Goal: Information Seeking & Learning: Learn about a topic

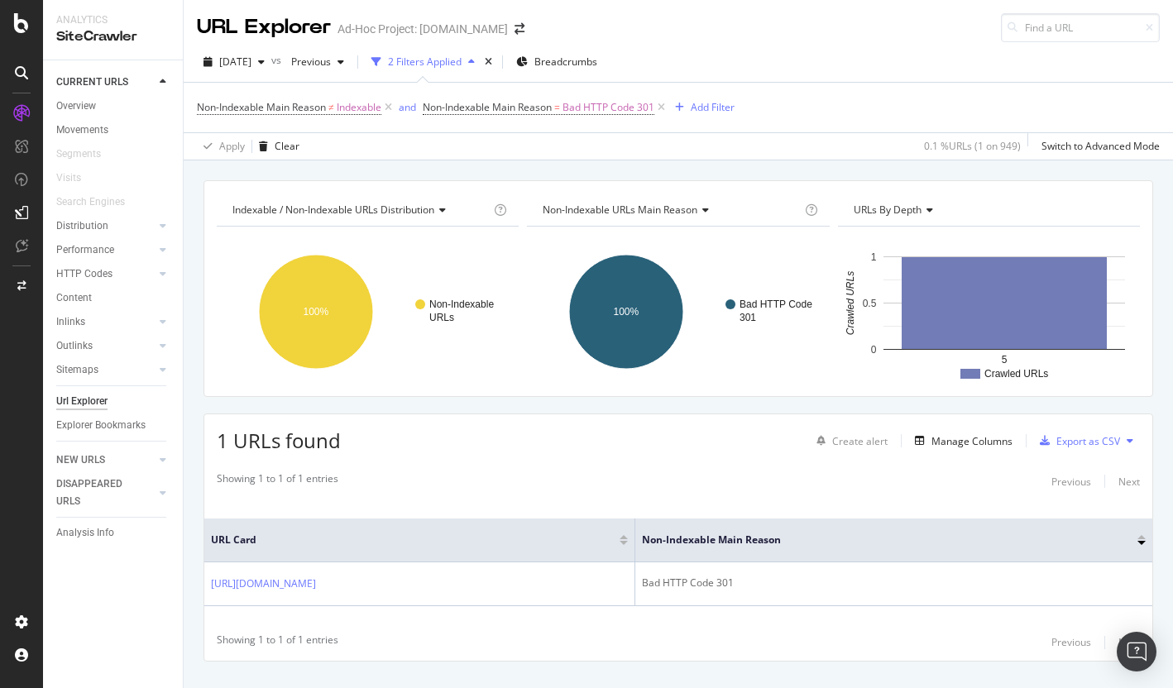
scroll to position [31, 0]
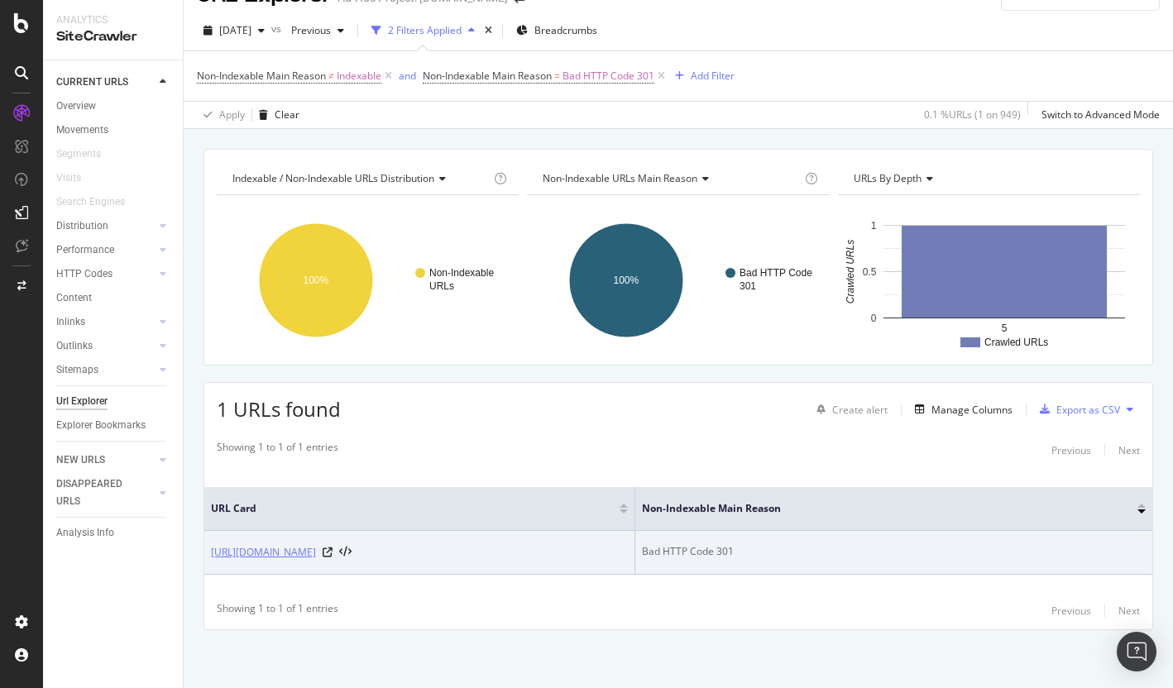
click at [316, 558] on link "https://info.onedoc.ch/fr/blog/therapeutes/bien-se-lancer-en-tant-que-therapeut…" at bounding box center [263, 552] width 105 height 17
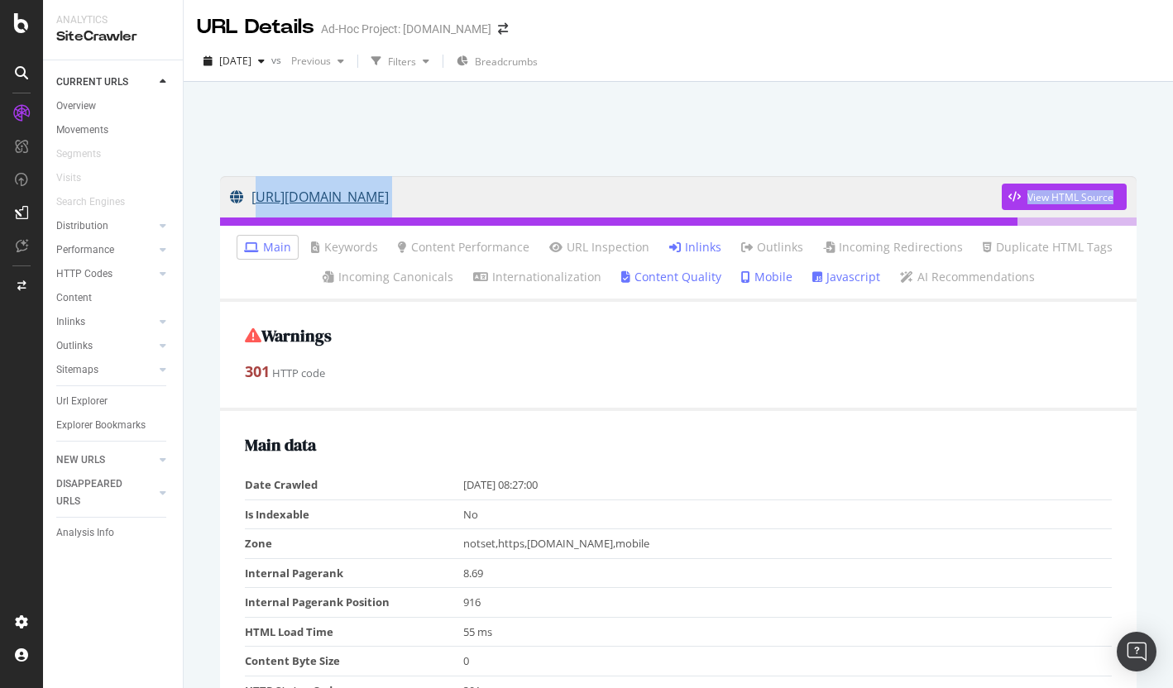
drag, startPoint x: 888, startPoint y: 166, endPoint x: 255, endPoint y: 183, distance: 633.1
click at [608, 192] on link "[URL][DOMAIN_NAME]" at bounding box center [616, 196] width 772 height 41
click at [691, 245] on link "Inlinks" at bounding box center [695, 247] width 52 height 17
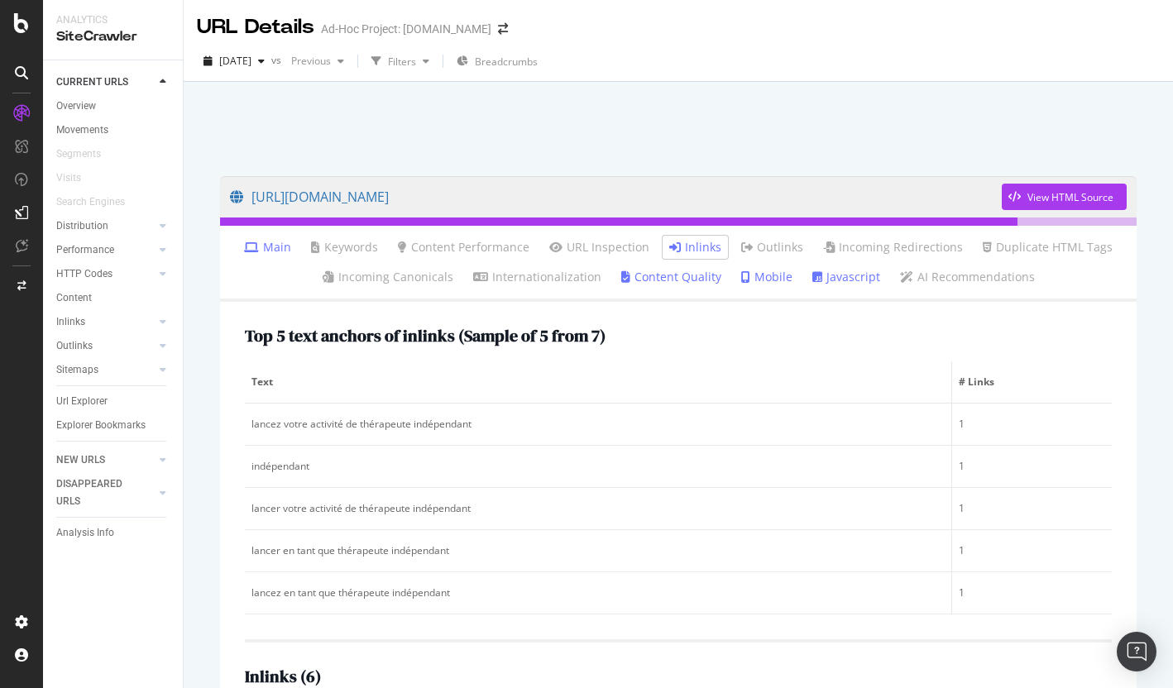
scroll to position [444, 0]
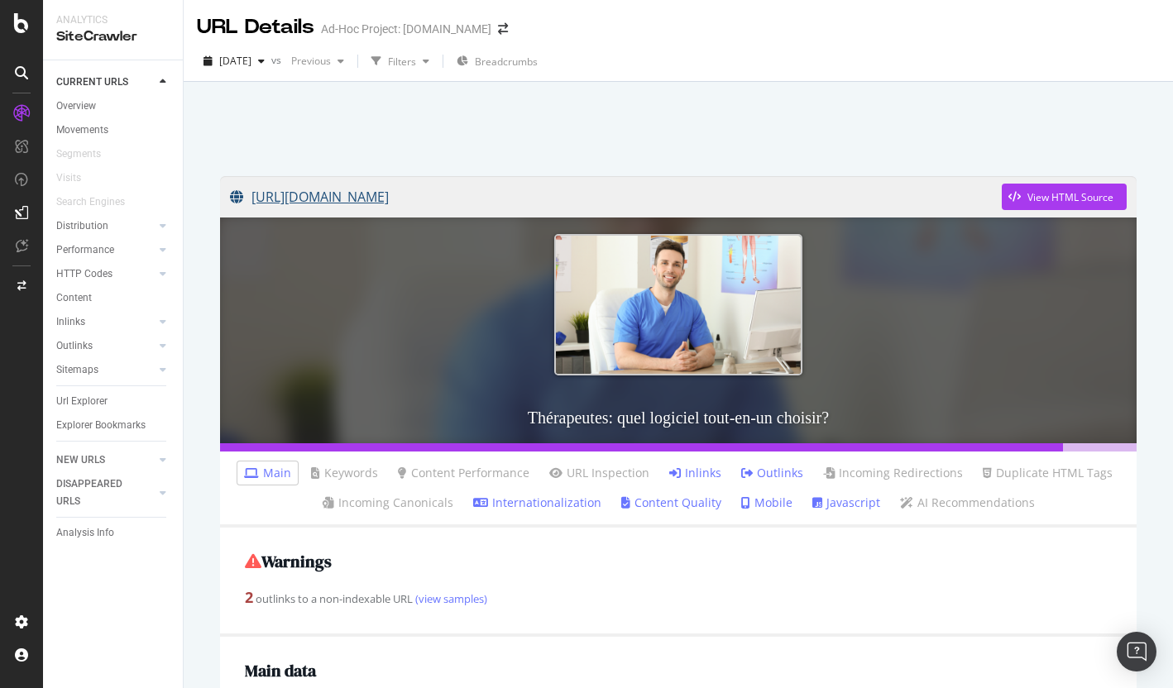
click at [487, 198] on link "https://info.onedoc.ch/fr/blog/therapeutes/choisir-logiciel-medical-therapeutes/" at bounding box center [616, 196] width 772 height 41
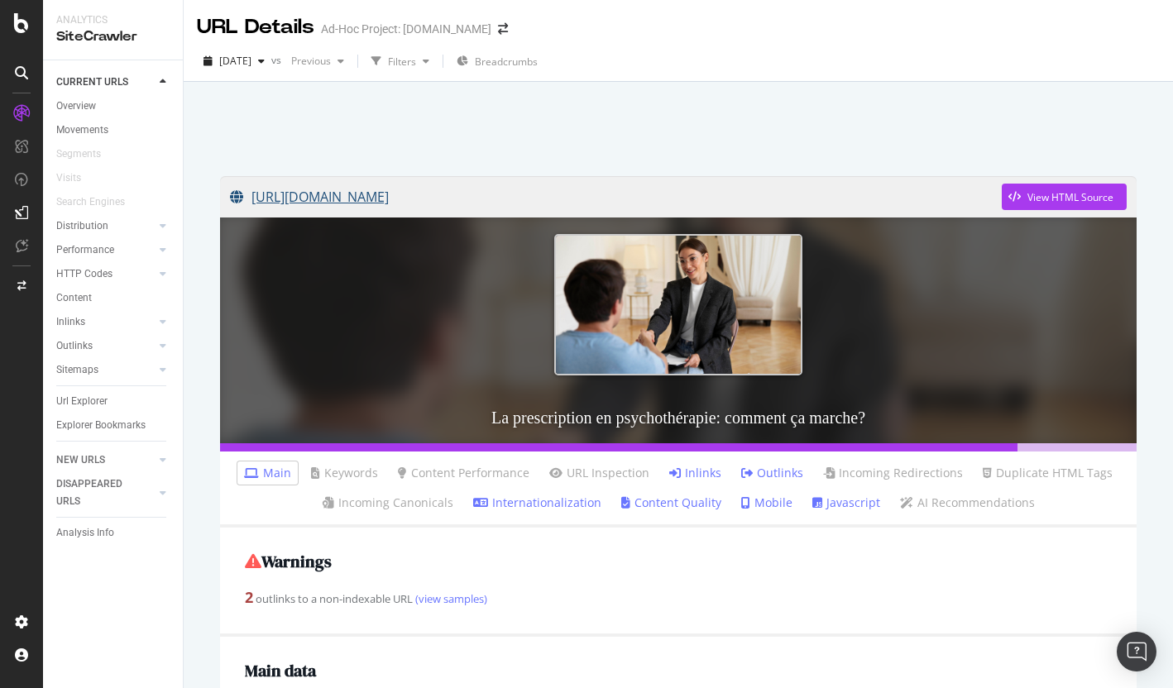
click at [524, 198] on link "[URL][DOMAIN_NAME]" at bounding box center [616, 196] width 772 height 41
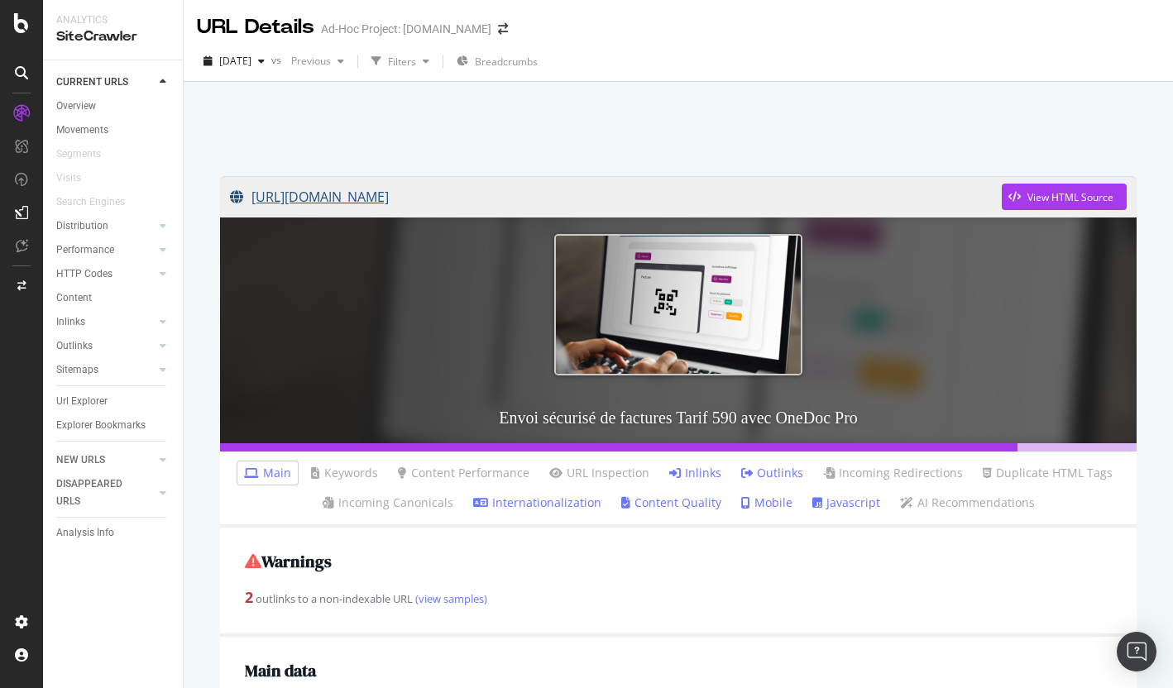
click at [707, 201] on link "https://info.onedoc.ch/fr/blog/therapeutes/comment-envoyer-des-factures-de-mani…" at bounding box center [616, 196] width 772 height 41
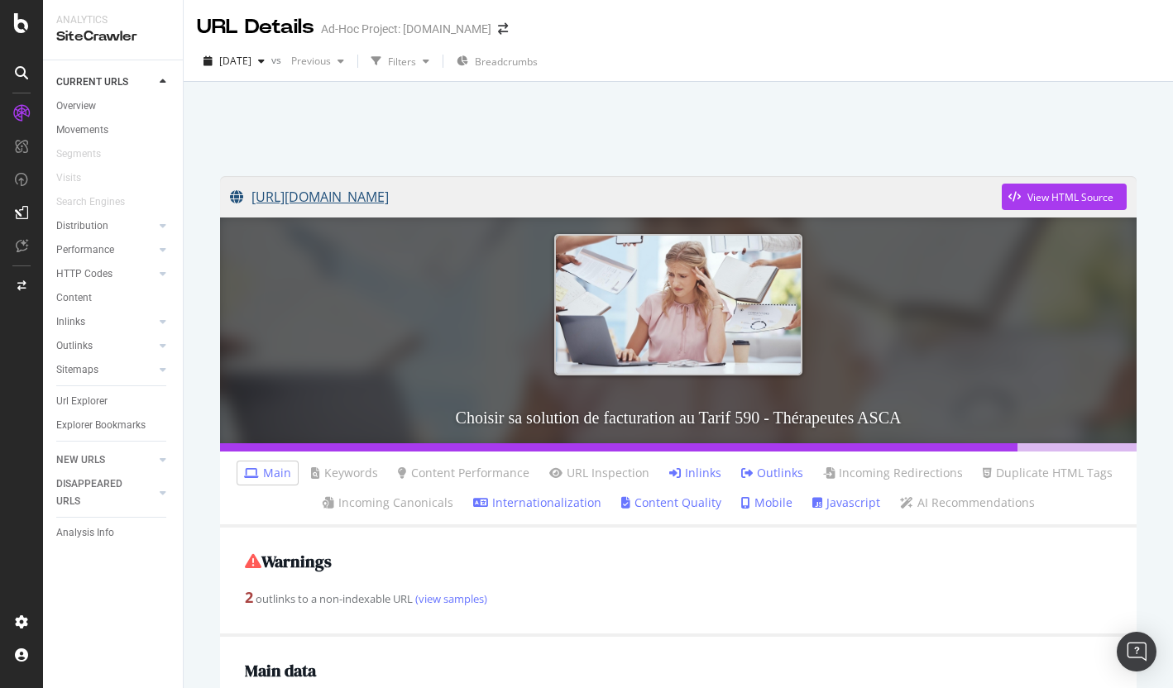
click at [770, 202] on link "https://info.onedoc.ch/fr/blog/therapeutes/quelle-solution-de-facturation-chois…" at bounding box center [616, 196] width 772 height 41
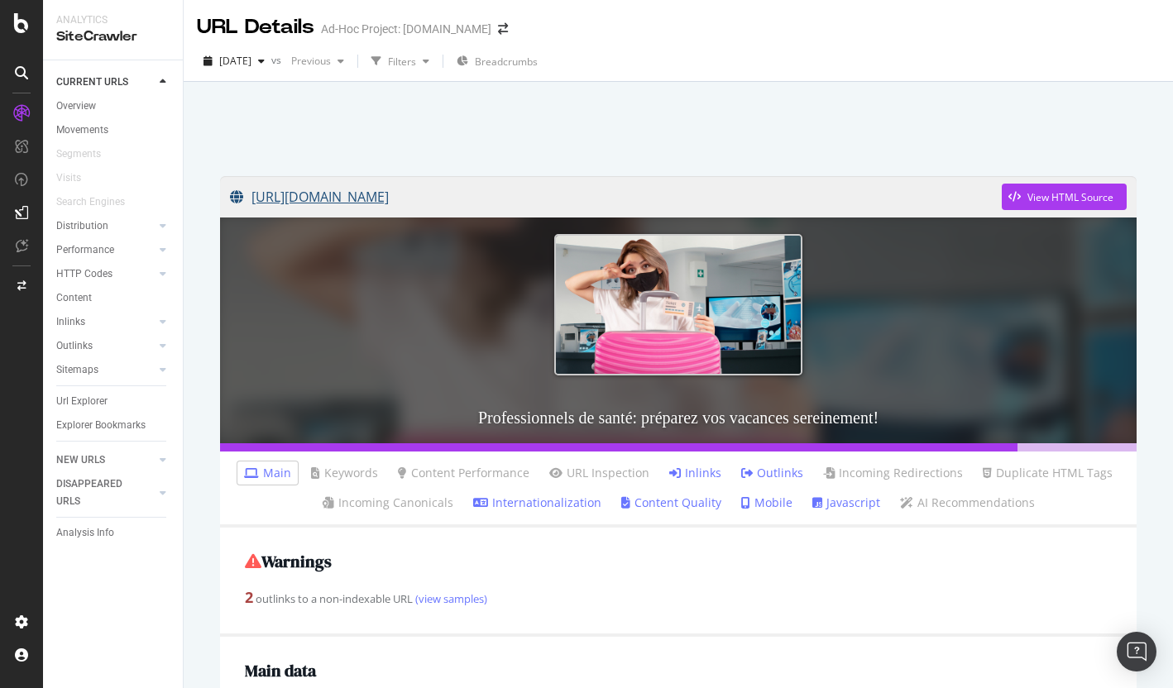
click at [776, 204] on link "[URL][DOMAIN_NAME]" at bounding box center [616, 196] width 772 height 41
